Goal: Task Accomplishment & Management: Use online tool/utility

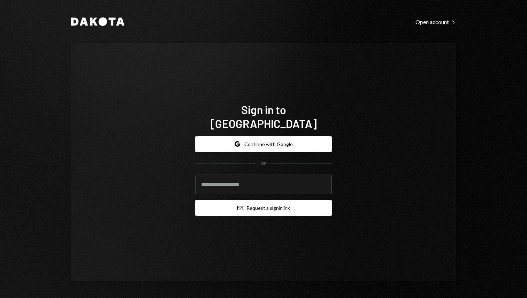
type input "**********"
click at [254, 200] on button "Email Request a sign in link" at bounding box center [263, 208] width 137 height 16
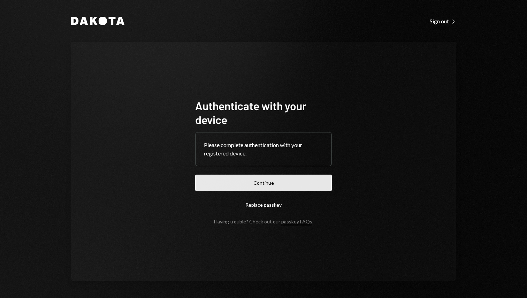
click at [270, 184] on button "Continue" at bounding box center [263, 183] width 137 height 16
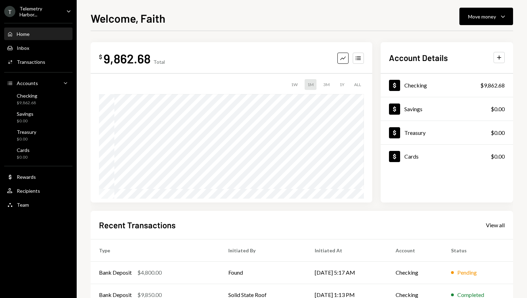
click at [162, 60] on div "Total" at bounding box center [158, 62] width 11 height 6
click at [33, 96] on div "Checking" at bounding box center [27, 96] width 21 height 6
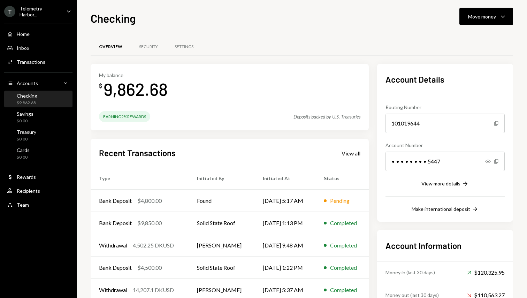
drag, startPoint x: 58, startPoint y: 121, endPoint x: 57, endPoint y: 106, distance: 14.7
click at [58, 121] on div "Savings $0.00" at bounding box center [38, 117] width 63 height 13
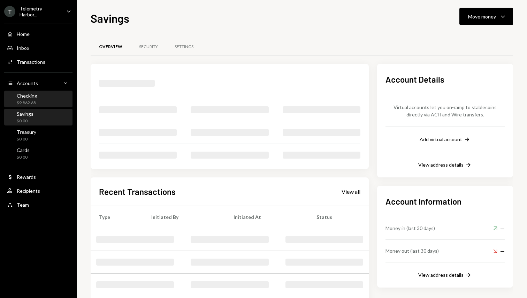
click at [55, 98] on div "Checking $9,862.68" at bounding box center [38, 99] width 63 height 13
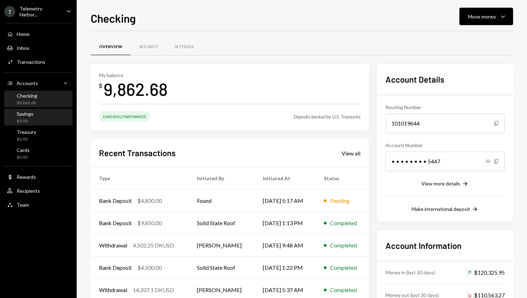
click at [47, 117] on div "Savings $0.00" at bounding box center [38, 117] width 63 height 13
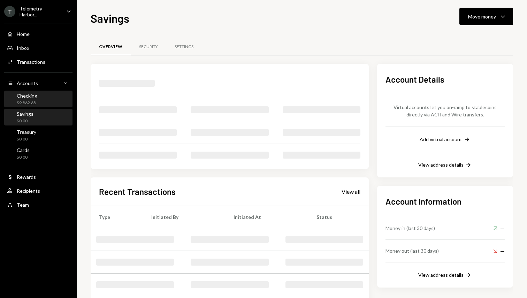
click at [56, 98] on div "Checking $9,862.68" at bounding box center [38, 99] width 63 height 13
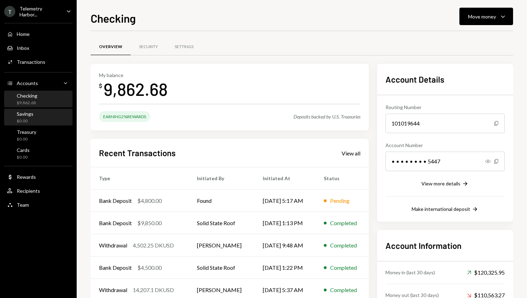
click at [53, 124] on div "Savings $0.00" at bounding box center [38, 117] width 63 height 16
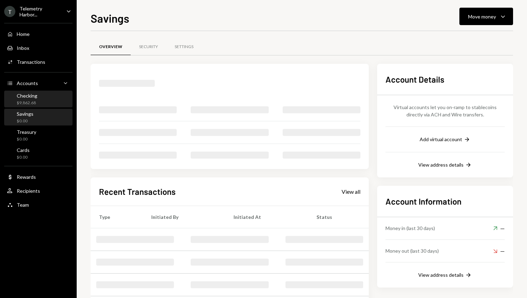
click at [54, 102] on div "Checking $9,862.68" at bounding box center [38, 99] width 63 height 13
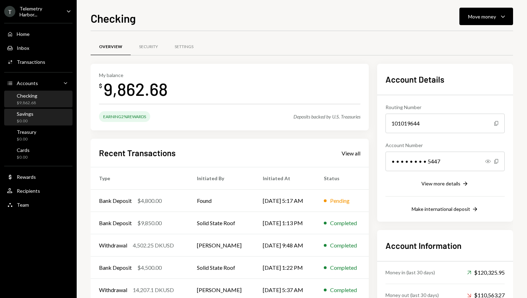
click at [65, 99] on div "Checking $9,862.68" at bounding box center [38, 99] width 63 height 13
click at [41, 109] on div "Savings $0.00" at bounding box center [38, 117] width 63 height 16
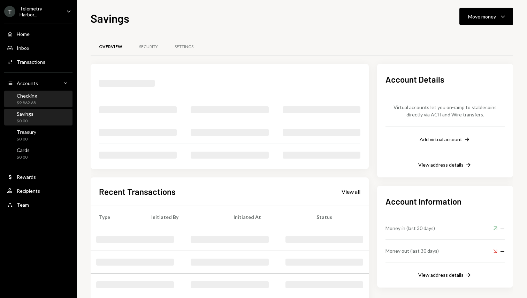
click at [46, 100] on div "Checking $9,862.68" at bounding box center [38, 99] width 63 height 13
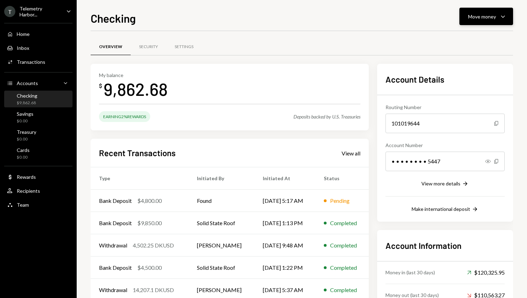
click at [474, 22] on button "Move money Caret Down" at bounding box center [486, 16] width 54 height 17
click at [472, 37] on div "Send" at bounding box center [480, 37] width 51 height 7
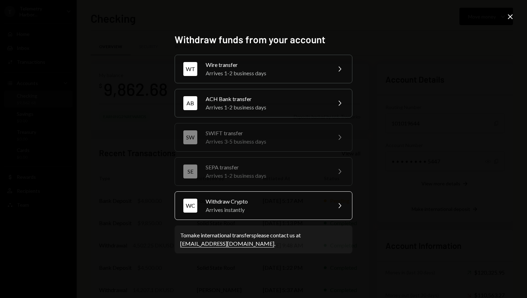
click at [284, 199] on div "Withdraw Crypto" at bounding box center [266, 201] width 121 height 8
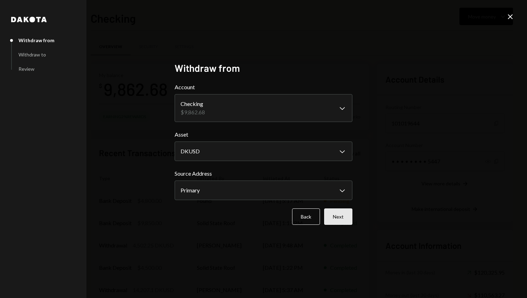
click at [337, 217] on button "Next" at bounding box center [338, 216] width 28 height 16
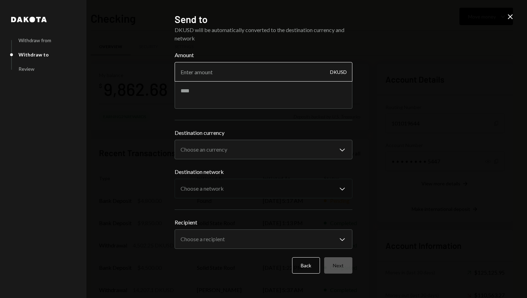
click at [230, 70] on input "Amount" at bounding box center [264, 72] width 178 height 20
click at [298, 266] on button "Back" at bounding box center [306, 265] width 28 height 16
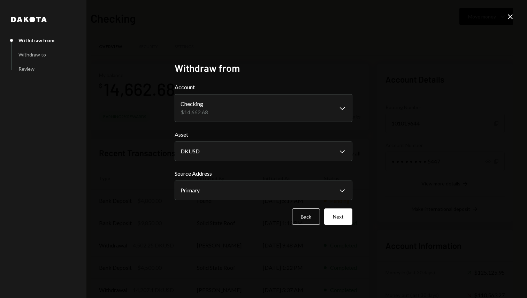
click at [513, 16] on icon "Close" at bounding box center [510, 17] width 8 height 8
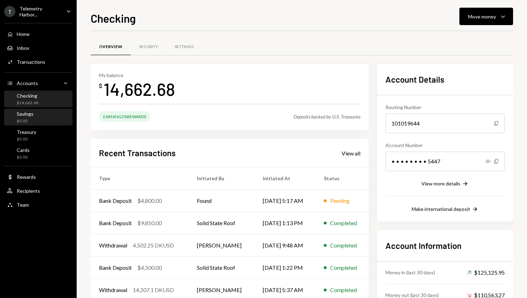
click at [35, 122] on div "Savings $0.00" at bounding box center [38, 117] width 63 height 13
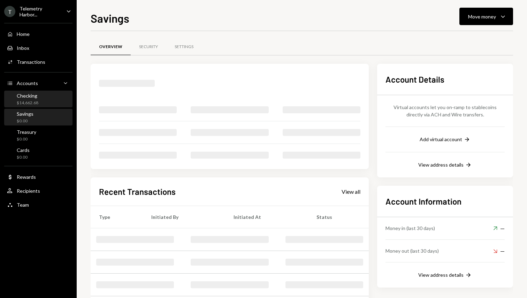
click at [52, 96] on div "Checking $14,662.68" at bounding box center [38, 99] width 63 height 13
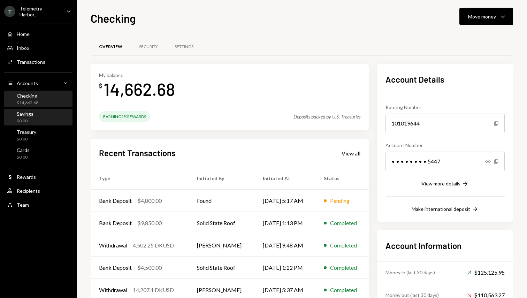
click at [60, 112] on div "Savings $0.00" at bounding box center [38, 117] width 63 height 13
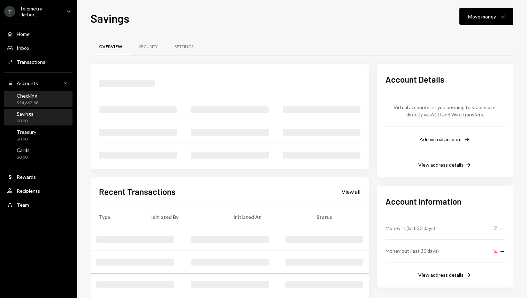
click at [54, 100] on div "Checking $14,662.68" at bounding box center [38, 99] width 63 height 13
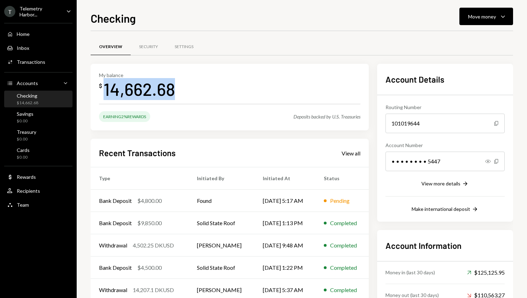
drag, startPoint x: 104, startPoint y: 86, endPoint x: 199, endPoint y: 82, distance: 94.5
click at [199, 82] on div "My balance $ 14,662.68" at bounding box center [229, 86] width 261 height 28
click at [477, 19] on div "Move money" at bounding box center [482, 16] width 28 height 7
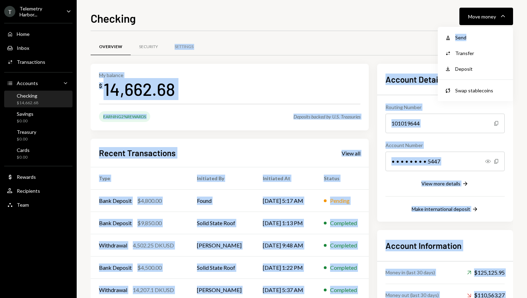
drag, startPoint x: 468, startPoint y: 37, endPoint x: 285, endPoint y: 40, distance: 183.2
click at [285, 40] on body "T Telemetry Harbor... Caret Down Home Home Inbox Inbox Activities Transactions …" at bounding box center [263, 149] width 527 height 298
click at [286, 39] on div "Overview Security Settings" at bounding box center [302, 47] width 422 height 18
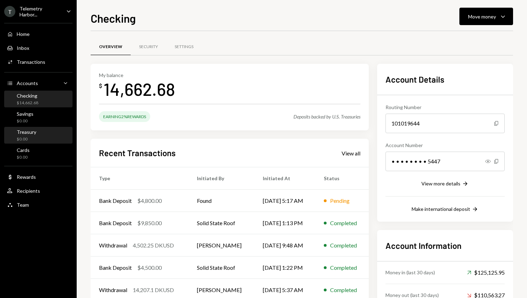
click at [40, 141] on div "Treasury $0.00" at bounding box center [38, 135] width 63 height 13
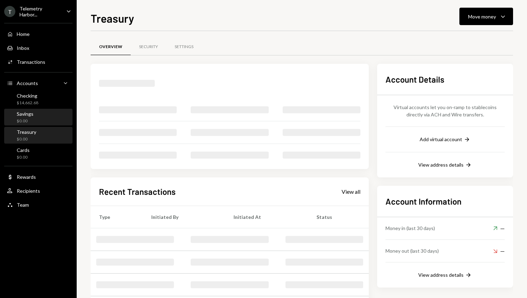
click at [44, 116] on div "Savings $0.00" at bounding box center [38, 117] width 63 height 13
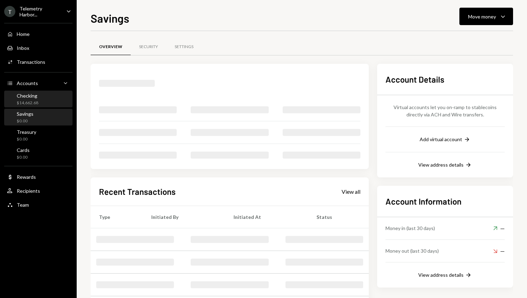
click at [48, 101] on div "Checking $14,662.68" at bounding box center [38, 99] width 63 height 13
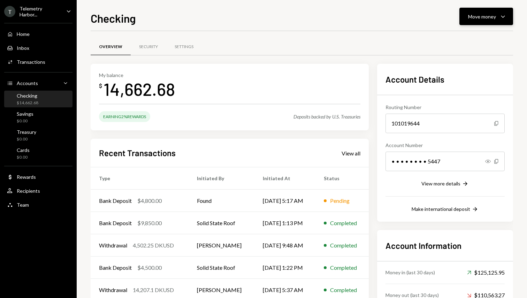
click at [485, 17] on div "Move money" at bounding box center [482, 16] width 28 height 7
click at [476, 35] on div "Send" at bounding box center [480, 37] width 51 height 7
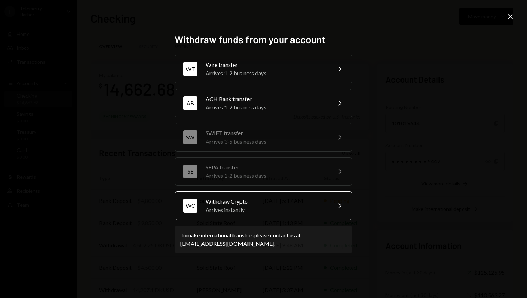
click at [247, 209] on div "Arrives instantly" at bounding box center [266, 210] width 121 height 8
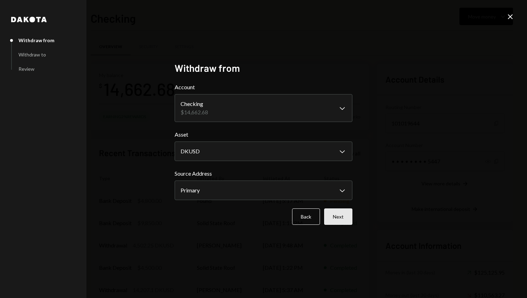
click at [332, 217] on button "Next" at bounding box center [338, 216] width 28 height 16
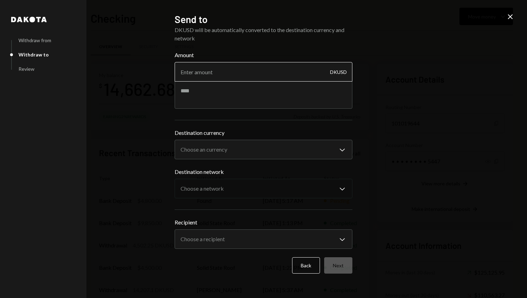
click at [213, 73] on input "Amount" at bounding box center [264, 72] width 178 height 20
type input "14650"
click at [256, 146] on body "T Telemetry Harbor... Caret Down Home Home Inbox Inbox Activities Transactions …" at bounding box center [263, 149] width 527 height 298
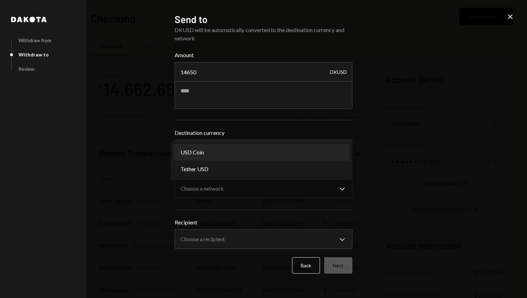
select select "****"
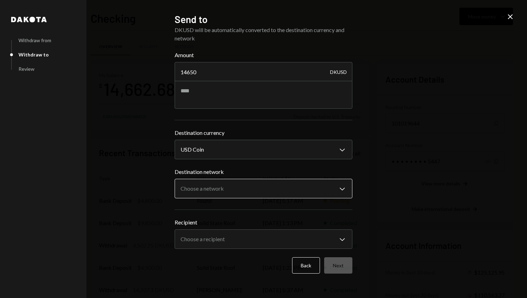
click at [244, 189] on body "T Telemetry Harbor... Caret Down Home Home Inbox Inbox Activities Transactions …" at bounding box center [263, 149] width 527 height 298
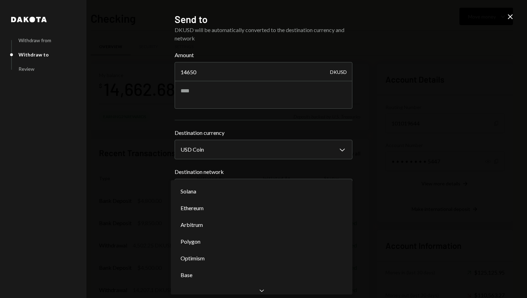
select select "**********"
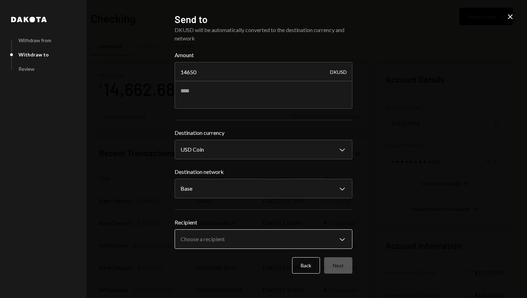
click at [247, 240] on body "T Telemetry Harbor... Caret Down Home Home Inbox Inbox Activities Transactions …" at bounding box center [263, 149] width 527 height 298
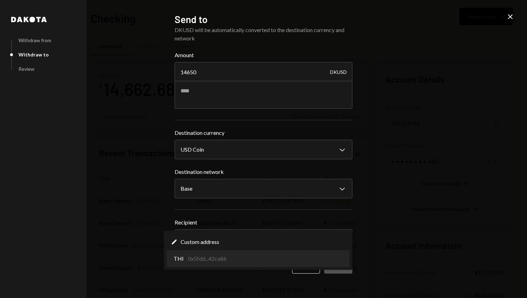
select select "**********"
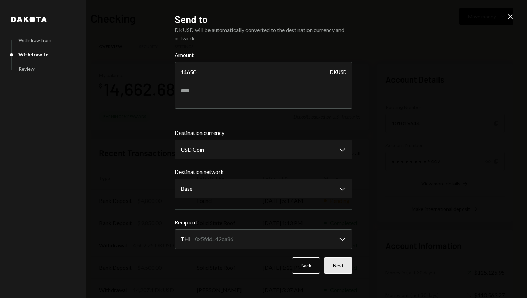
click at [348, 264] on button "Next" at bounding box center [338, 265] width 28 height 16
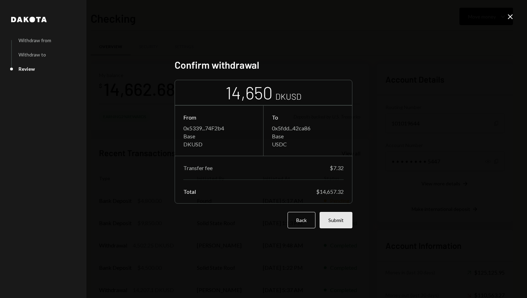
click at [342, 223] on button "Submit" at bounding box center [335, 220] width 33 height 16
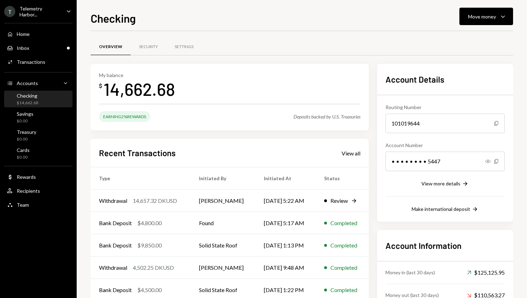
click at [32, 126] on div "Home Home Inbox Inbox Activities Transactions Accounts Accounts Caret Down Chec…" at bounding box center [38, 115] width 77 height 193
click at [41, 101] on div "Checking $14,662.68" at bounding box center [38, 99] width 63 height 13
click at [42, 113] on div "Savings $0.00" at bounding box center [38, 117] width 63 height 13
click at [48, 96] on div "Checking $14,662.68" at bounding box center [38, 99] width 63 height 13
click at [48, 115] on div "Savings $0.00" at bounding box center [38, 117] width 63 height 13
